Goal: Information Seeking & Learning: Check status

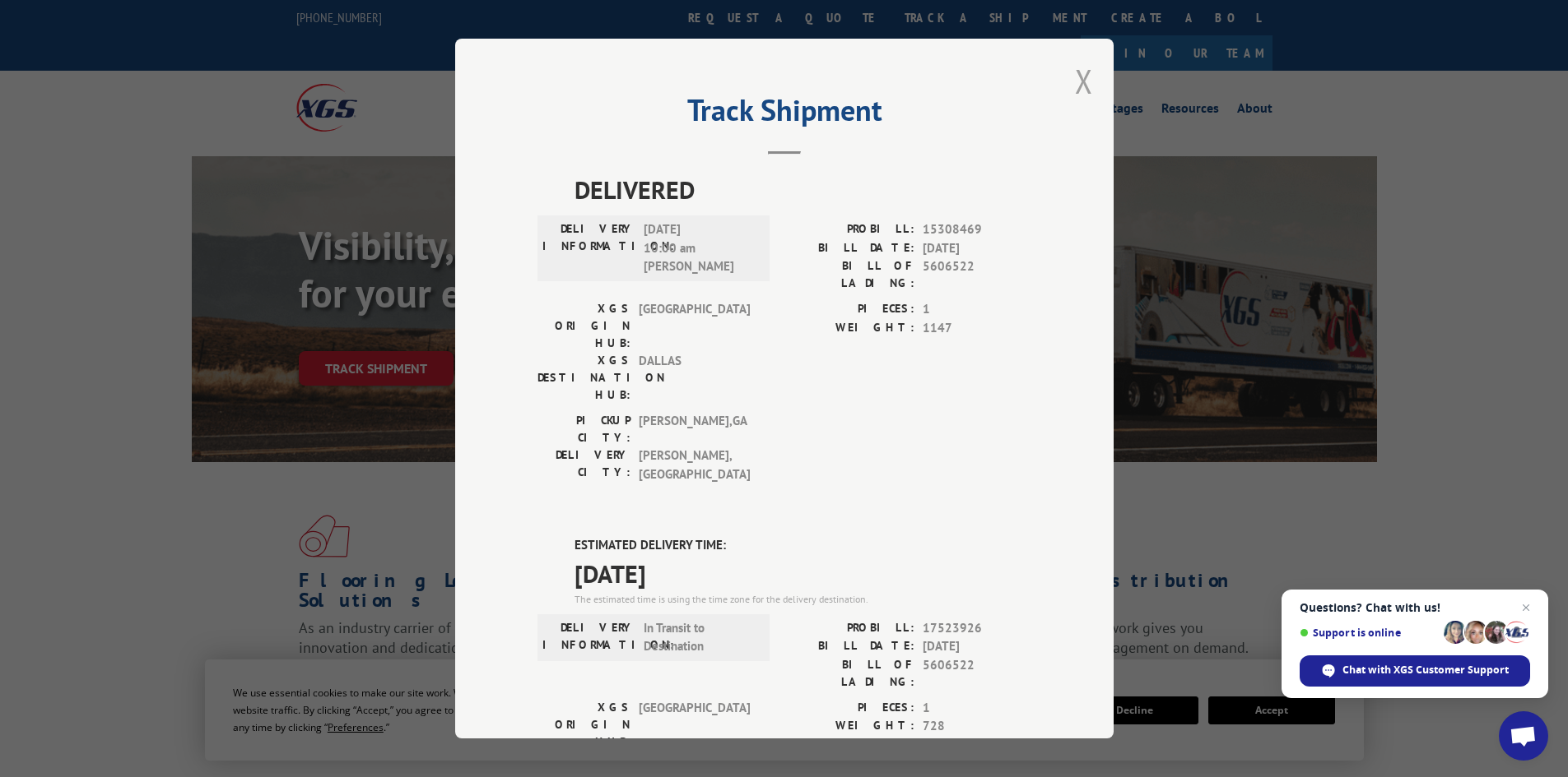
click at [1078, 77] on button "Close modal" at bounding box center [1083, 81] width 18 height 44
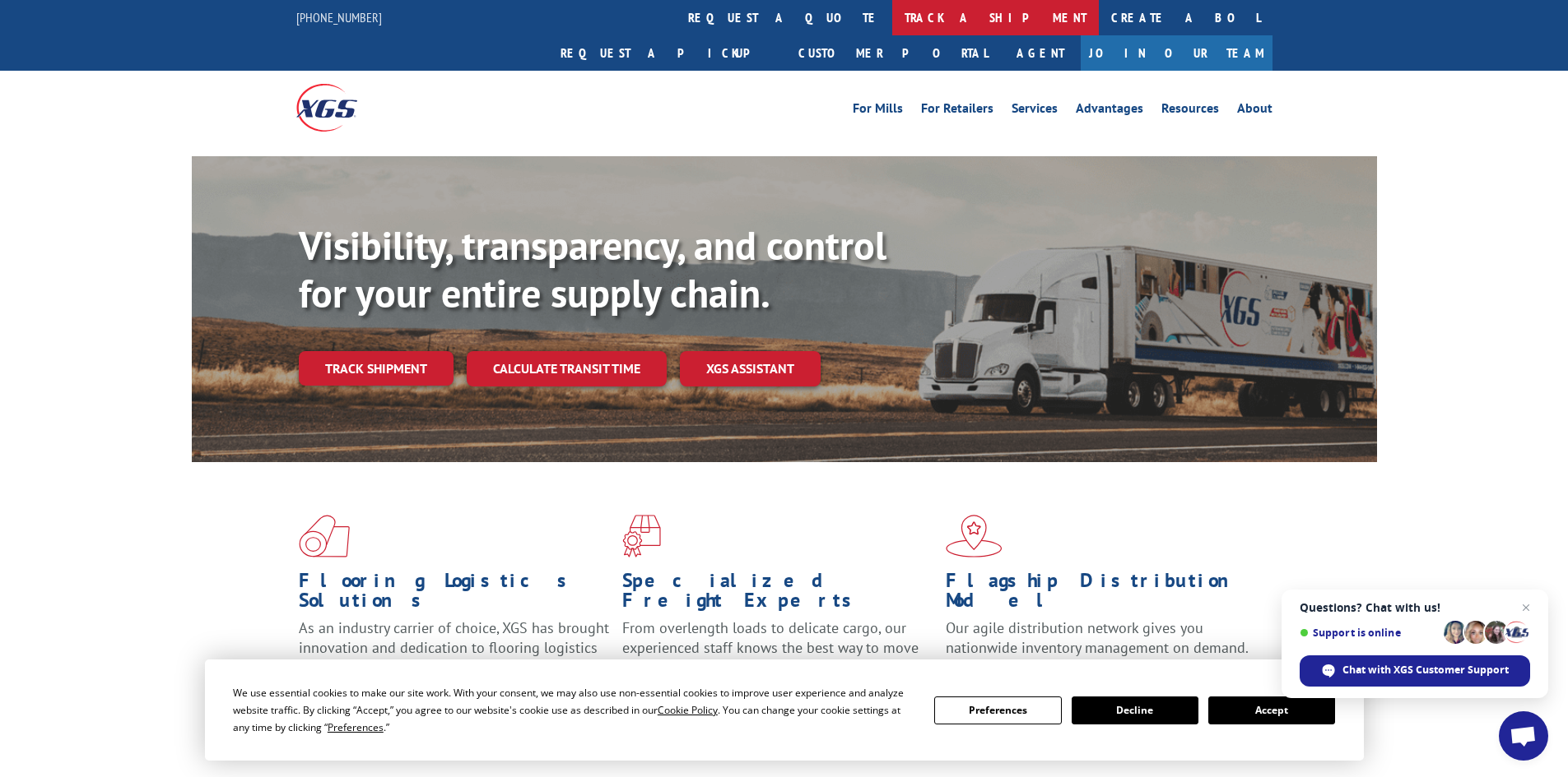
click at [892, 20] on link "track a shipment" at bounding box center [995, 18] width 206 height 35
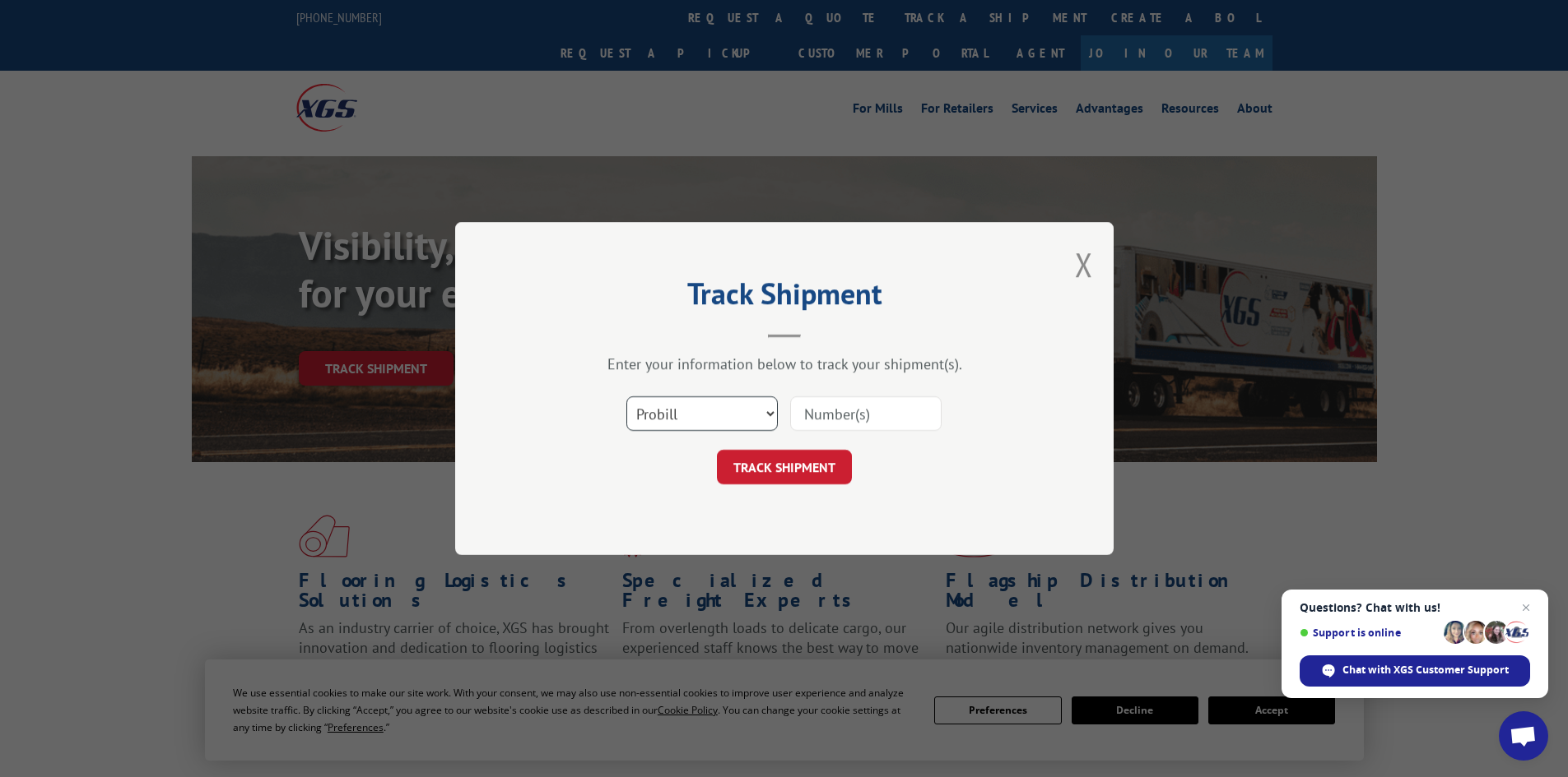
click at [754, 409] on select "Select category... Probill BOL PO" at bounding box center [701, 413] width 151 height 34
select select "bol"
click at [626, 396] on select "Select category... Probill BOL PO" at bounding box center [701, 413] width 151 height 34
click at [826, 408] on input at bounding box center [866, 413] width 151 height 34
paste input "7082137"
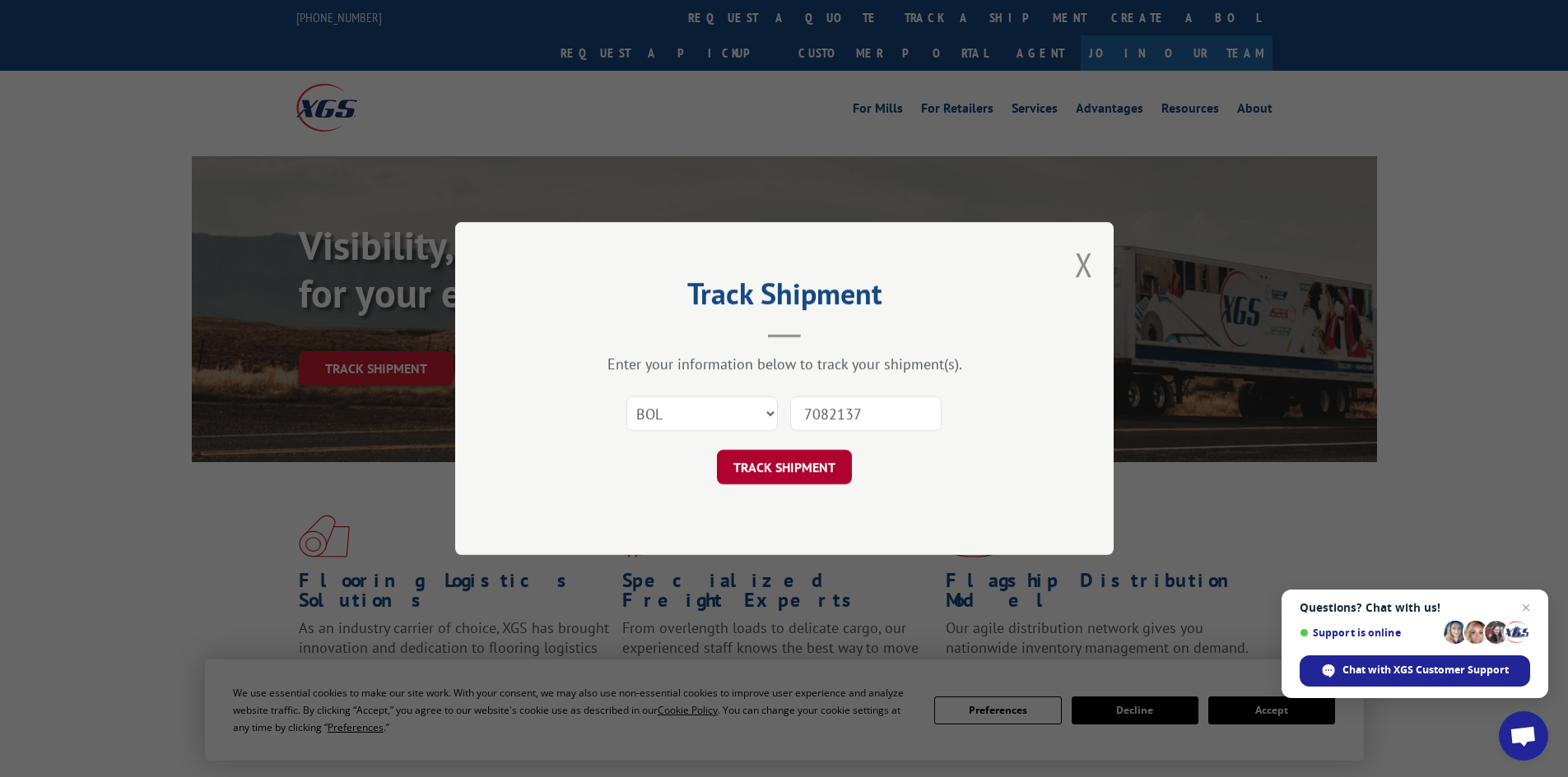
type input "7082137"
click at [784, 469] on button "TRACK SHIPMENT" at bounding box center [784, 467] width 135 height 34
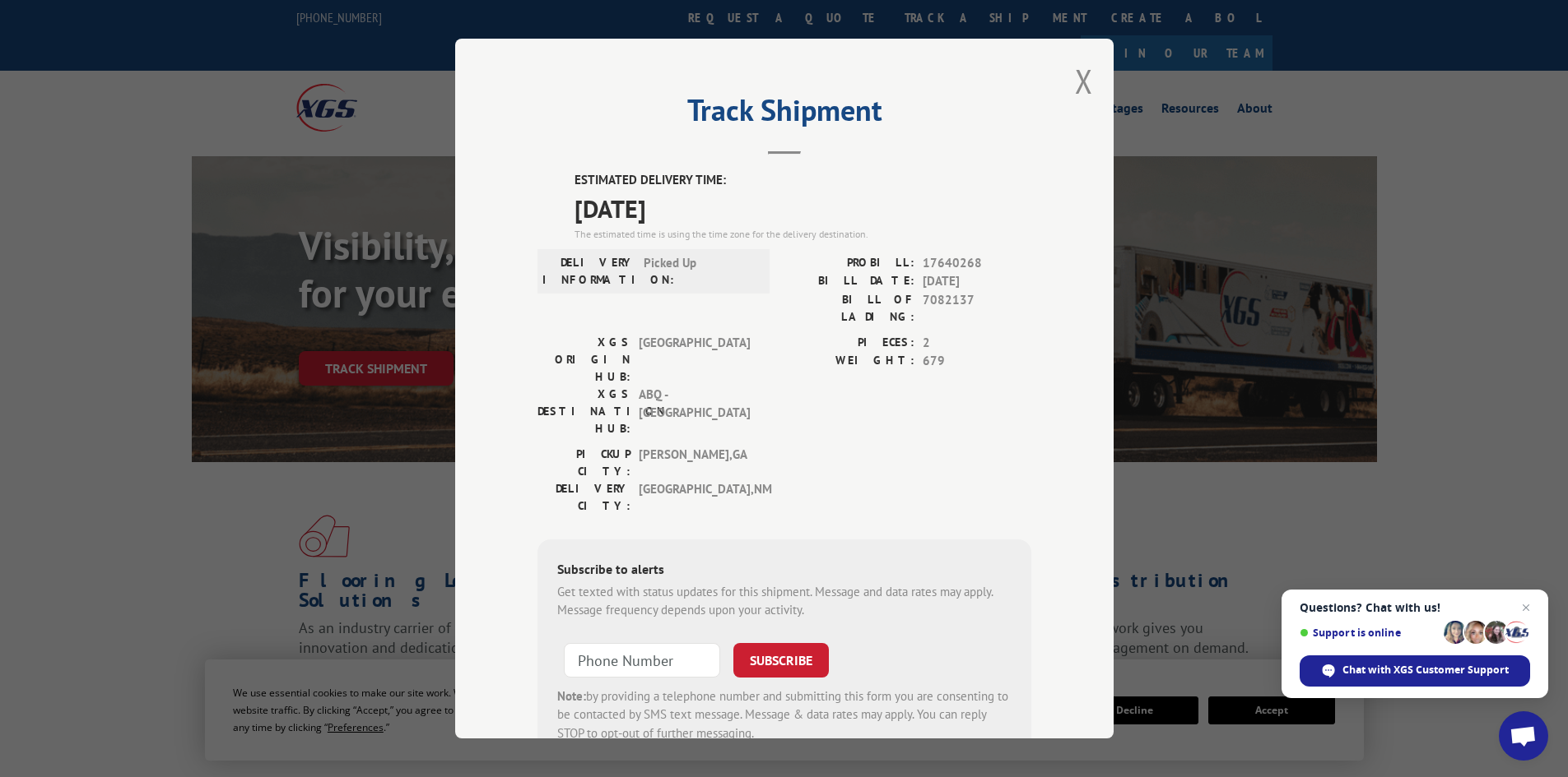
drag, startPoint x: 718, startPoint y: 213, endPoint x: 570, endPoint y: 170, distance: 154.1
click at [570, 170] on div "Track Shipment ESTIMATED DELIVERY TIME: [DATE] The estimated time is using the …" at bounding box center [784, 389] width 659 height 700
copy div "ESTIMATED DELIVERY TIME: [DATE]"
drag, startPoint x: 966, startPoint y: 299, endPoint x: 914, endPoint y: 301, distance: 52.0
click at [914, 301] on div "BILL OF LADING: 7082137" at bounding box center [908, 308] width 247 height 34
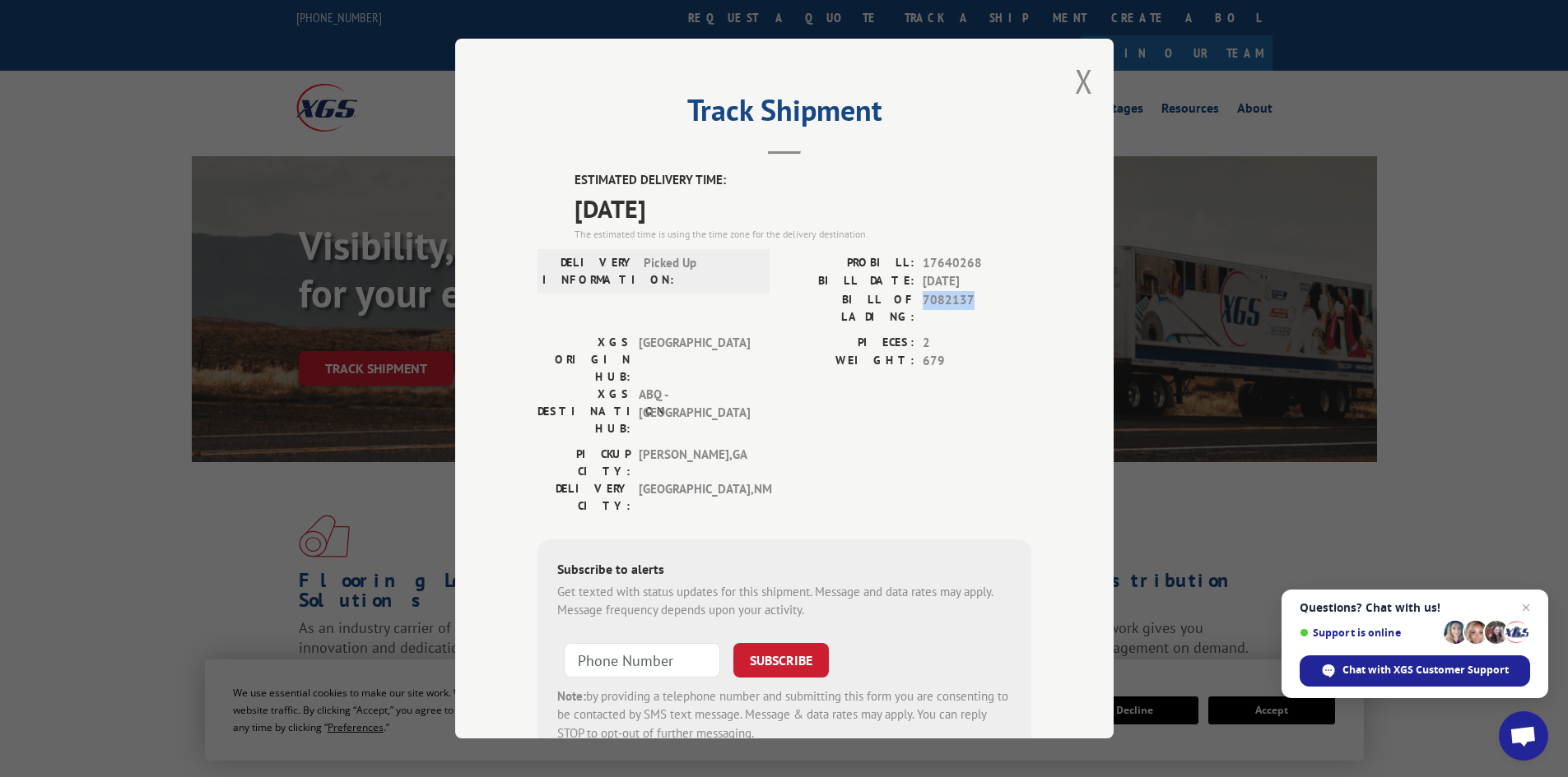
copy span "7082137"
